Goal: Task Accomplishment & Management: Manage account settings

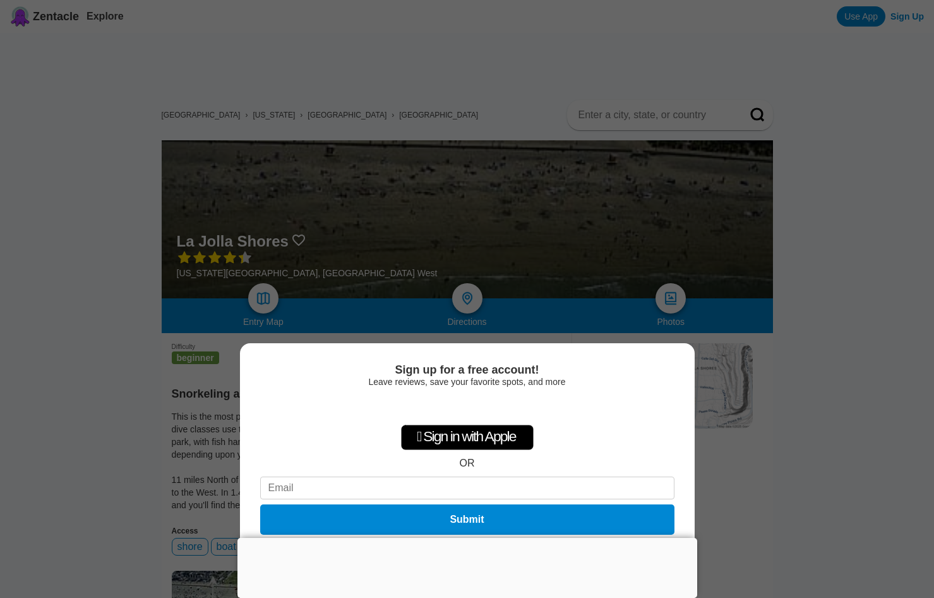
click at [622, 280] on div "Sign up for a free account! Leave reviews, save your favorite spots, and more …" at bounding box center [467, 299] width 934 height 598
click at [749, 373] on div "Sign up for a free account! Leave reviews, save your favorite spots, and more …" at bounding box center [467, 299] width 934 height 598
click at [727, 196] on div "Sign up for a free account! Leave reviews, save your favorite spots, and more …" at bounding box center [467, 299] width 934 height 598
click at [730, 276] on div "Sign up for a free account! Leave reviews, save your favorite spots, and more …" at bounding box center [467, 299] width 934 height 598
click at [603, 222] on div "Sign up for a free account! Leave reviews, save your favorite spots, and more …" at bounding box center [467, 299] width 934 height 598
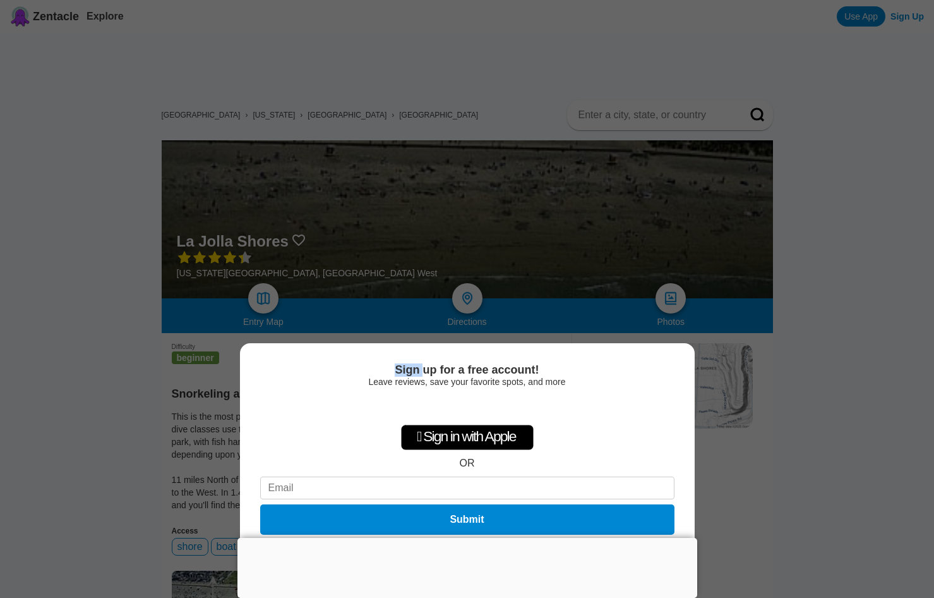
click at [603, 221] on div "Sign up for a free account! Leave reviews, save your favorite spots, and more …" at bounding box center [467, 299] width 934 height 598
click at [705, 286] on div "Sign up for a free account! Leave reviews, save your favorite spots, and more …" at bounding box center [467, 299] width 934 height 598
click at [470, 538] on div at bounding box center [467, 538] width 460 height 0
click at [434, 205] on div "Sign up for a free account! Leave reviews, save your favorite spots, and more …" at bounding box center [467, 299] width 934 height 598
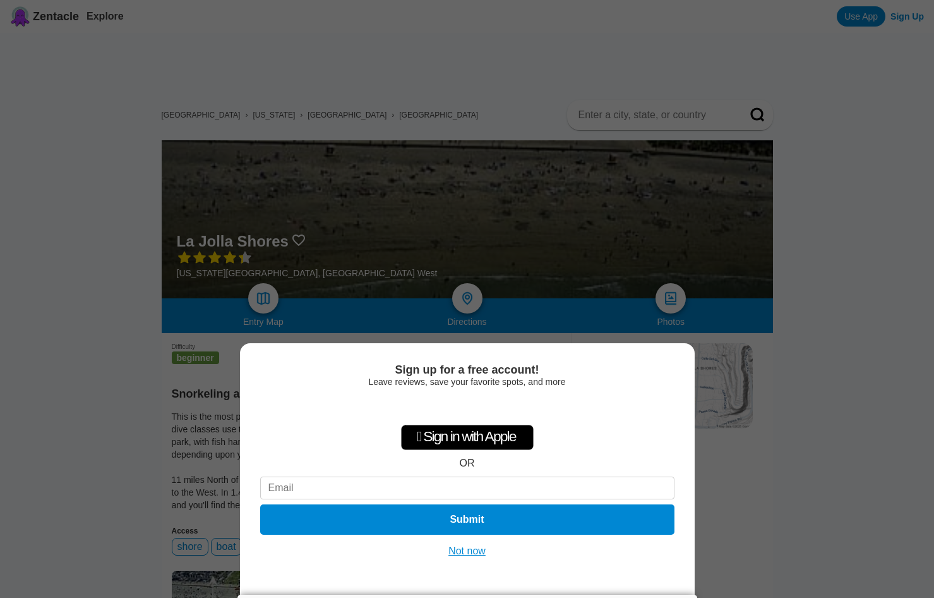
click at [475, 550] on button "Not now" at bounding box center [467, 550] width 45 height 13
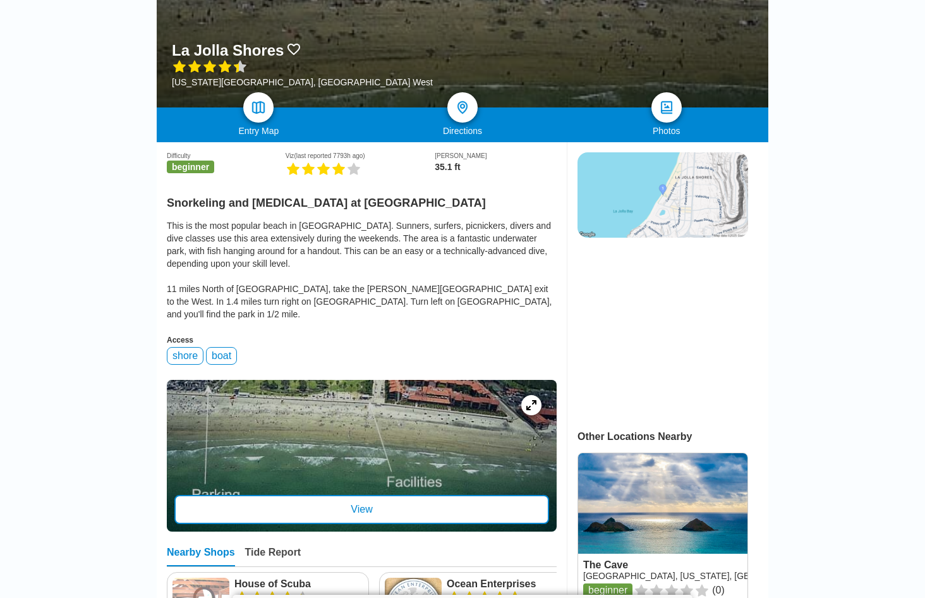
scroll to position [189, 0]
